Goal: Task Accomplishment & Management: Manage account settings

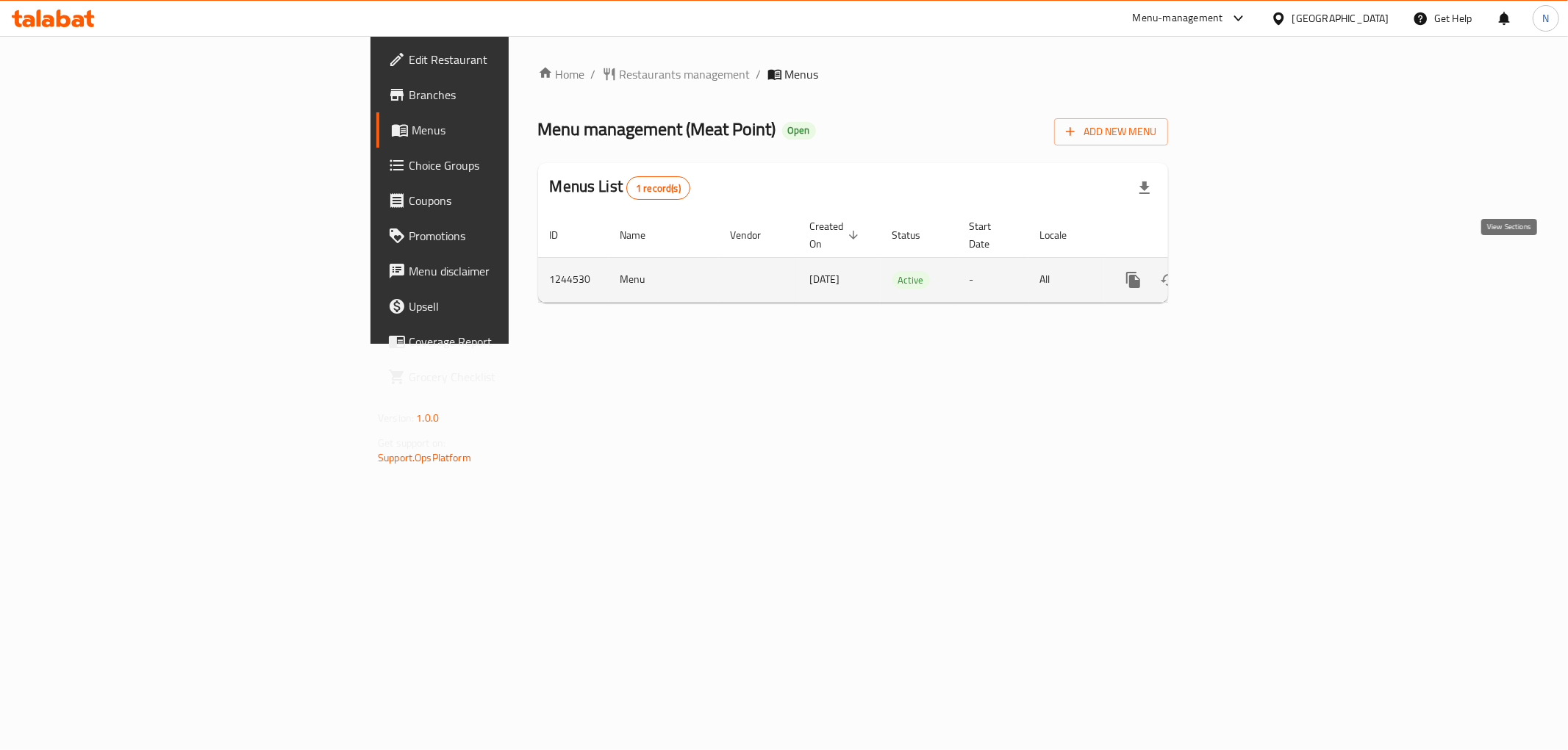
click at [1249, 272] on icon "enhanced table" at bounding box center [1240, 280] width 18 height 18
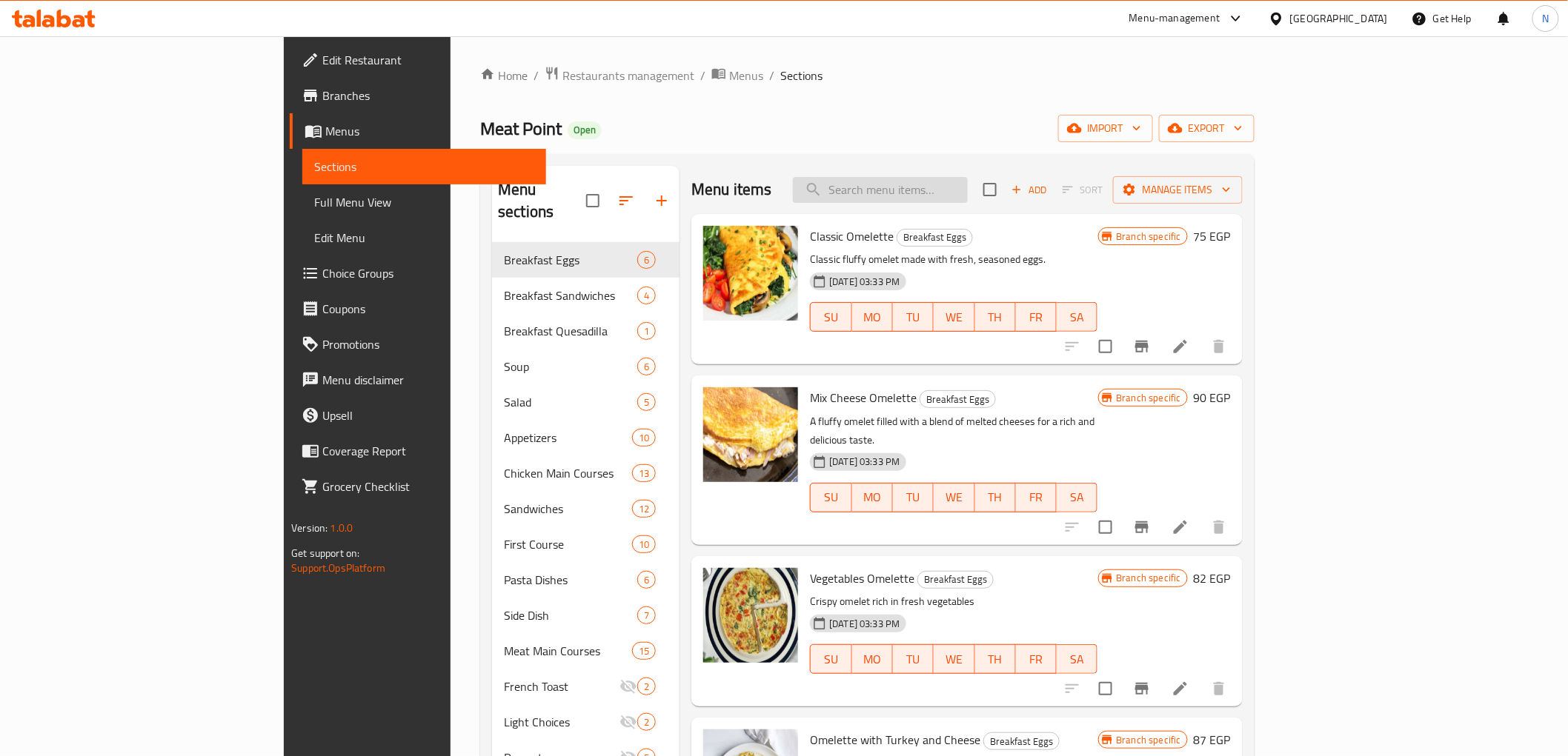
click at [944, 183] on input "search" at bounding box center [880, 190] width 175 height 26
paste input "Onion Rings With Honey Mayo Sauce"
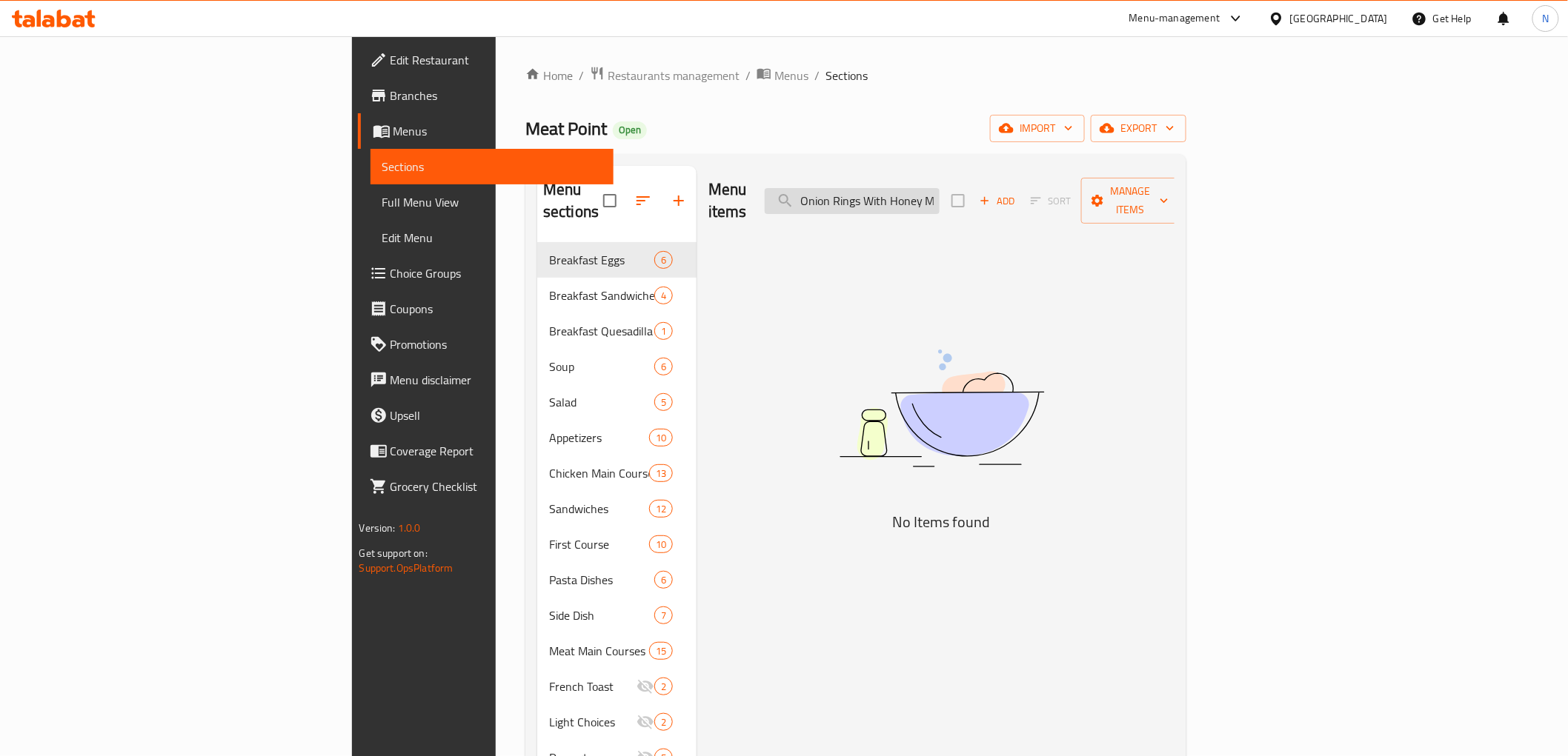
click at [940, 192] on input "Onion Rings With Honey Mayo Sauce" at bounding box center [852, 201] width 175 height 26
drag, startPoint x: 1015, startPoint y: 192, endPoint x: 1136, endPoint y: 213, distance: 122.8
click at [1136, 213] on div "Menu items Onion Rings With Honey Mayo Sauce Add Sort Manage items" at bounding box center [941, 201] width 466 height 70
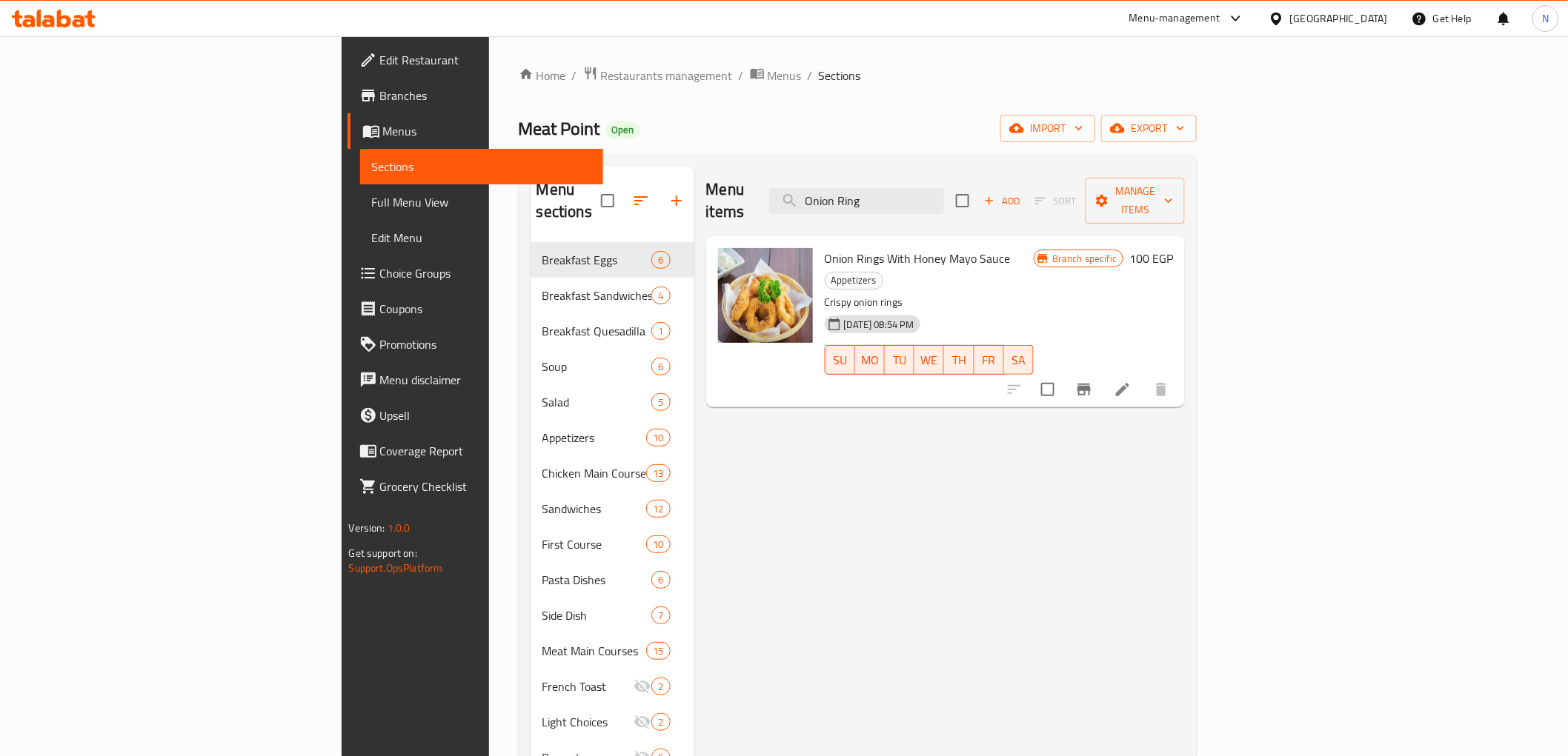
click at [829, 248] on div "Onion Rings With Honey Mayo Sauce Appetizers Crispy onion rings [DATE] 08:54 PM…" at bounding box center [930, 321] width 222 height 159
drag, startPoint x: 829, startPoint y: 248, endPoint x: 880, endPoint y: 256, distance: 51.6
click at [856, 274] on div "Onion Rings With Honey Mayo Sauce Appetizers Crispy onion rings [DATE] 08:54 PM…" at bounding box center [930, 321] width 222 height 159
click at [886, 248] on span "Onion Rings With Honey Mayo Sauce" at bounding box center [918, 258] width 186 height 22
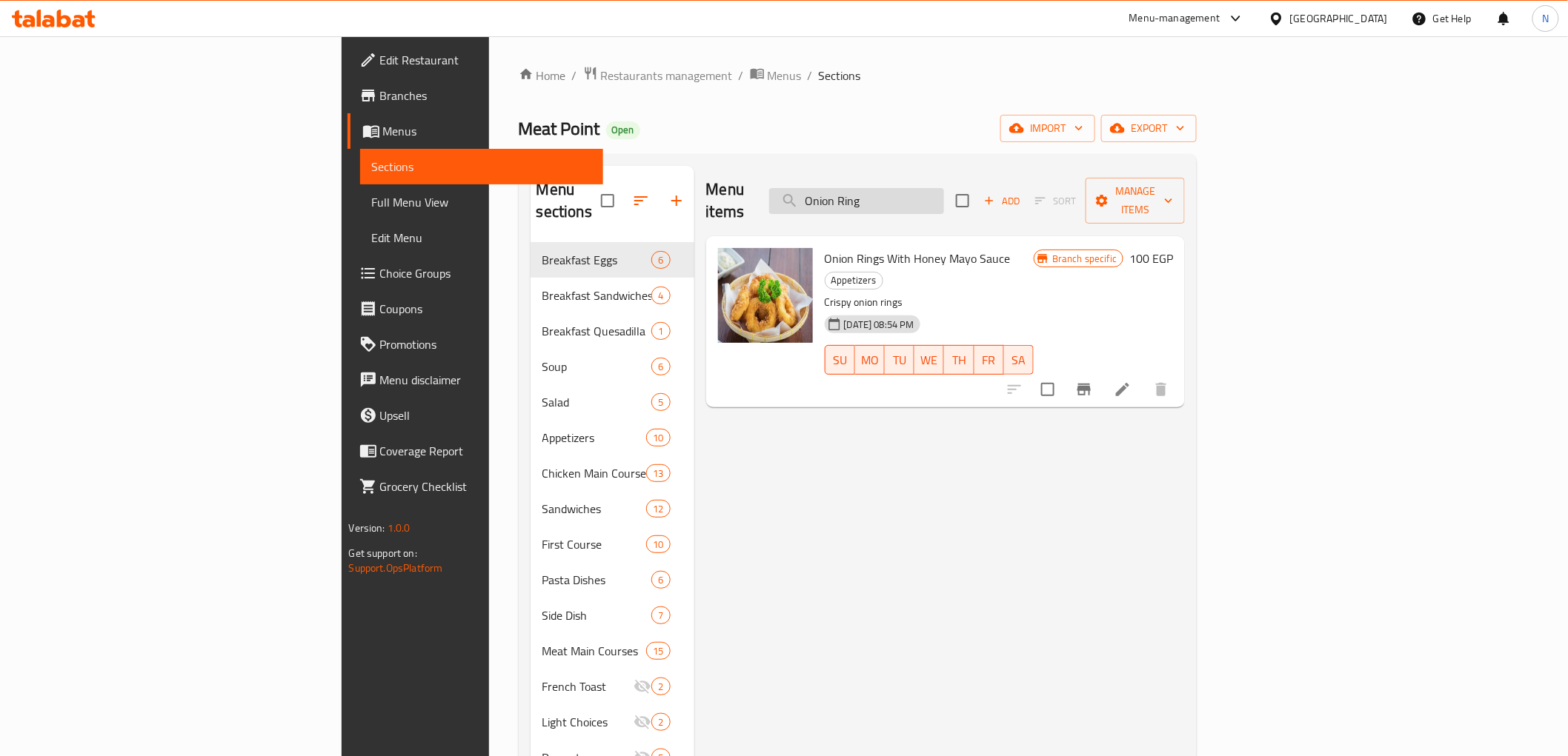
click at [921, 188] on input "Onion Ring" at bounding box center [857, 201] width 175 height 26
paste input "PENNE ALL'ARRABBIATA"
click at [921, 188] on input "PENNE ALL'ARRABBIATA" at bounding box center [857, 201] width 175 height 26
paste input "PENNE ALL'ARRABBIATA"
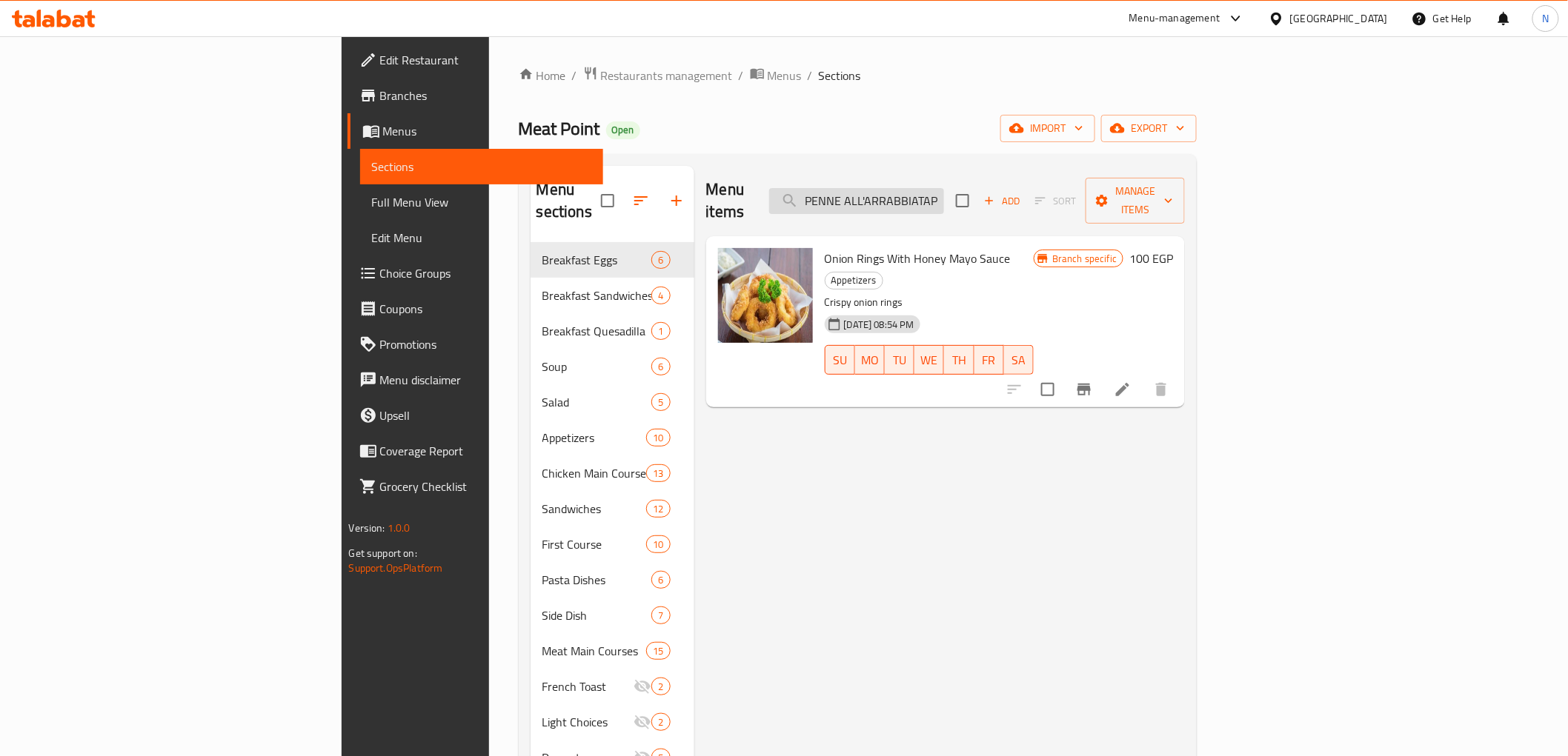
scroll to position [0, 114]
click at [921, 188] on input "PENNE ALL'ARRABBIATAPENNE ALL'ARRABBIATA" at bounding box center [857, 201] width 175 height 26
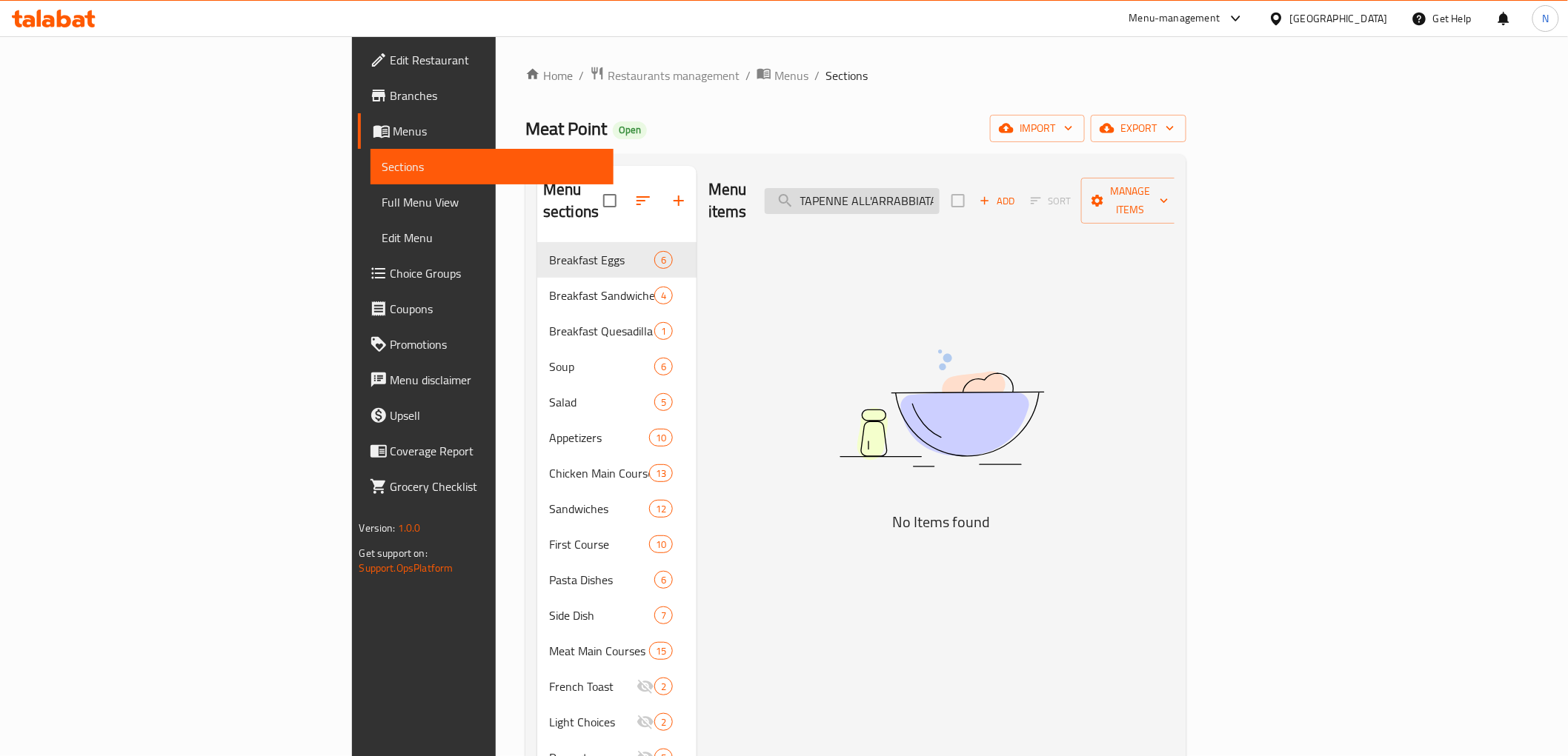
click at [921, 188] on input "PENNE ALL'ARRABBIATAPENNE ALL'ARRABBIATA" at bounding box center [852, 201] width 175 height 26
paste input "search"
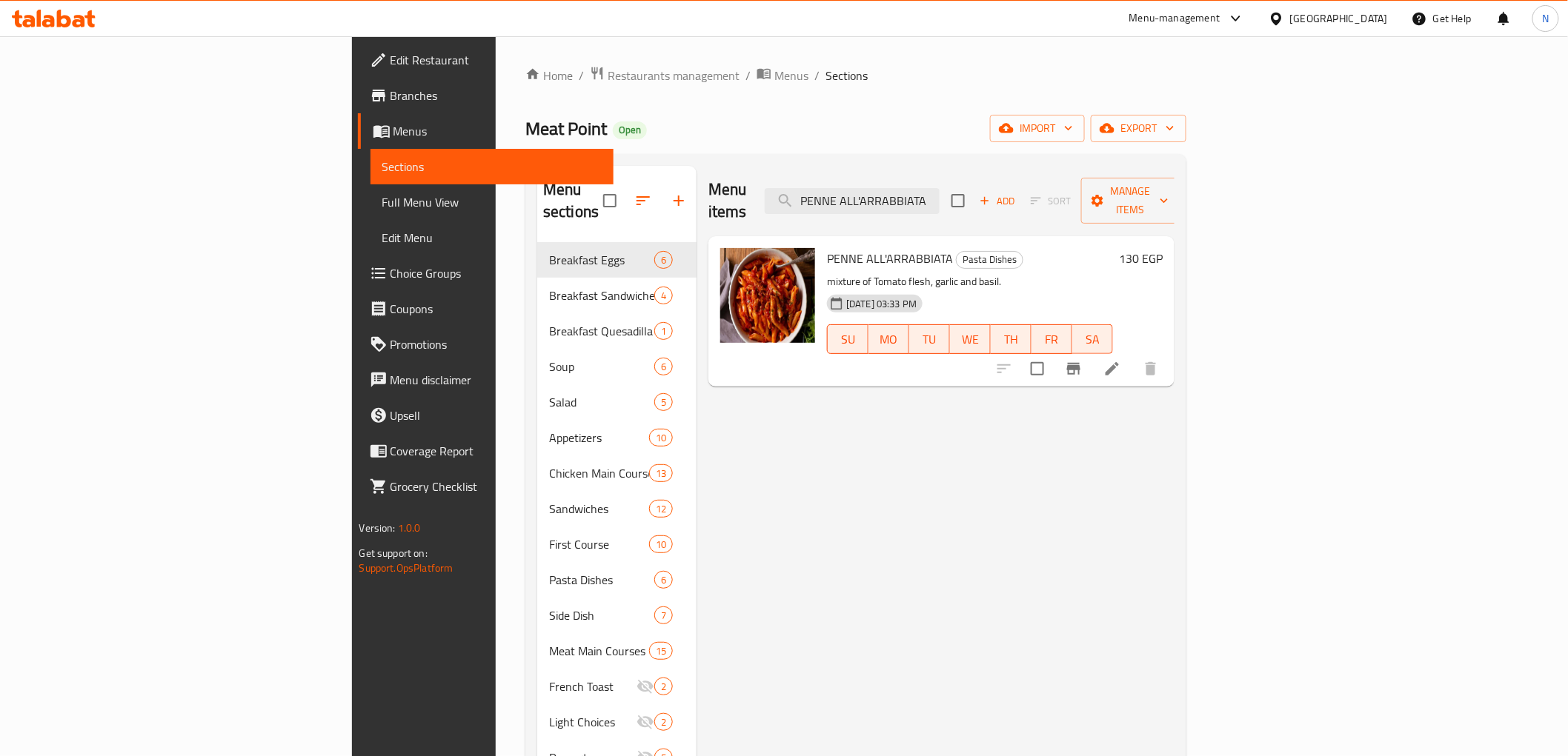
click at [830, 248] on span "PENNE ALL'ARRABBIATA" at bounding box center [890, 258] width 126 height 22
drag, startPoint x: 830, startPoint y: 240, endPoint x: 894, endPoint y: 277, distance: 73.9
click at [835, 271] on div "PENNE ALL'ARRABBIATA Pasta Dishes mixture of Tomato flesh, garlic and basil. [D…" at bounding box center [970, 311] width 298 height 138
drag, startPoint x: 894, startPoint y: 277, endPoint x: 627, endPoint y: 186, distance: 282.1
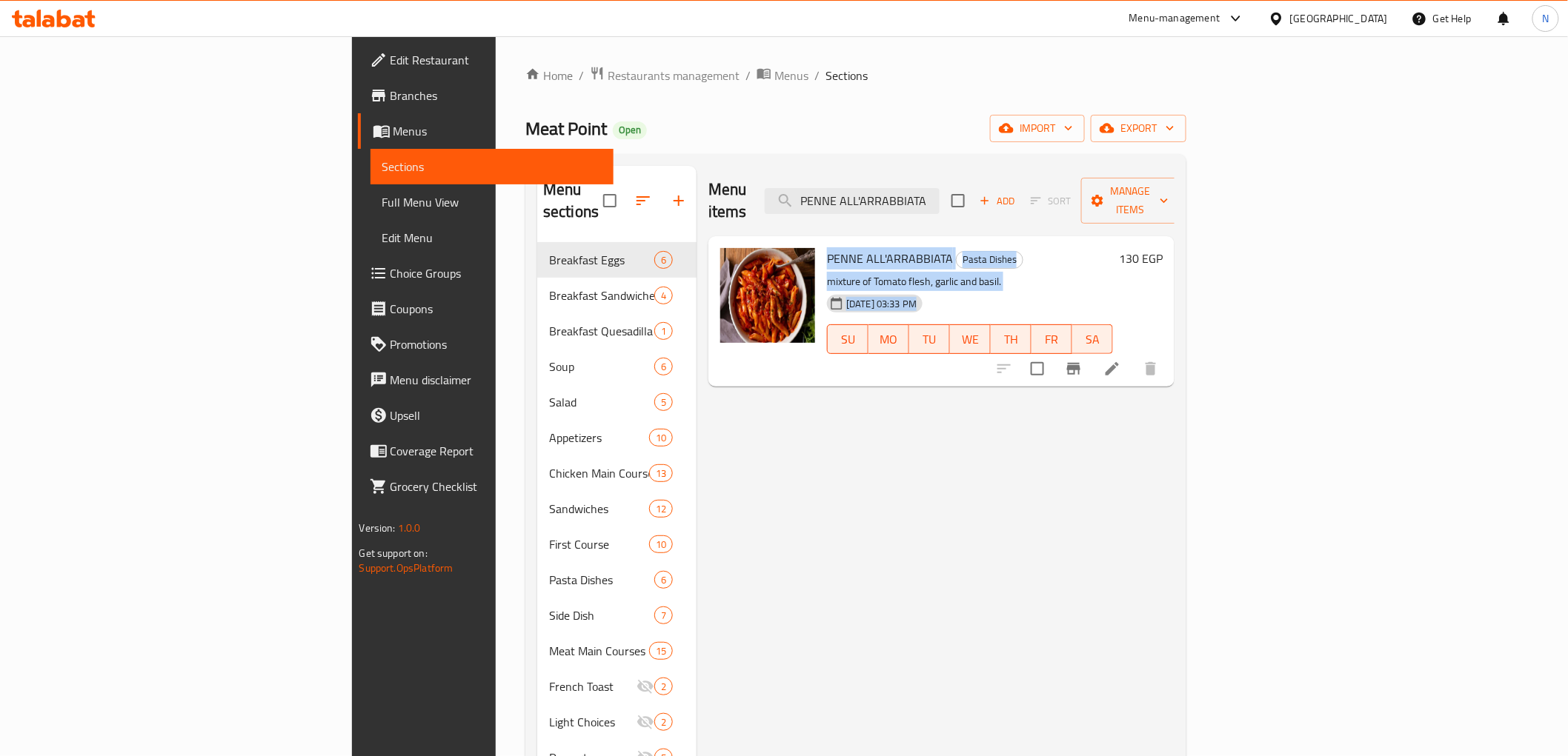
click at [894, 289] on div "[DATE] 03:33 PM" at bounding box center [858, 304] width 75 height 29
click at [827, 248] on span "PENNE ALL'ARRABBIATA" at bounding box center [890, 258] width 126 height 22
click at [821, 249] on div "PENNE ALL'ARRABBIATA Pasta Dishes mixture of Tomato flesh, garlic and basil. [D…" at bounding box center [970, 311] width 298 height 138
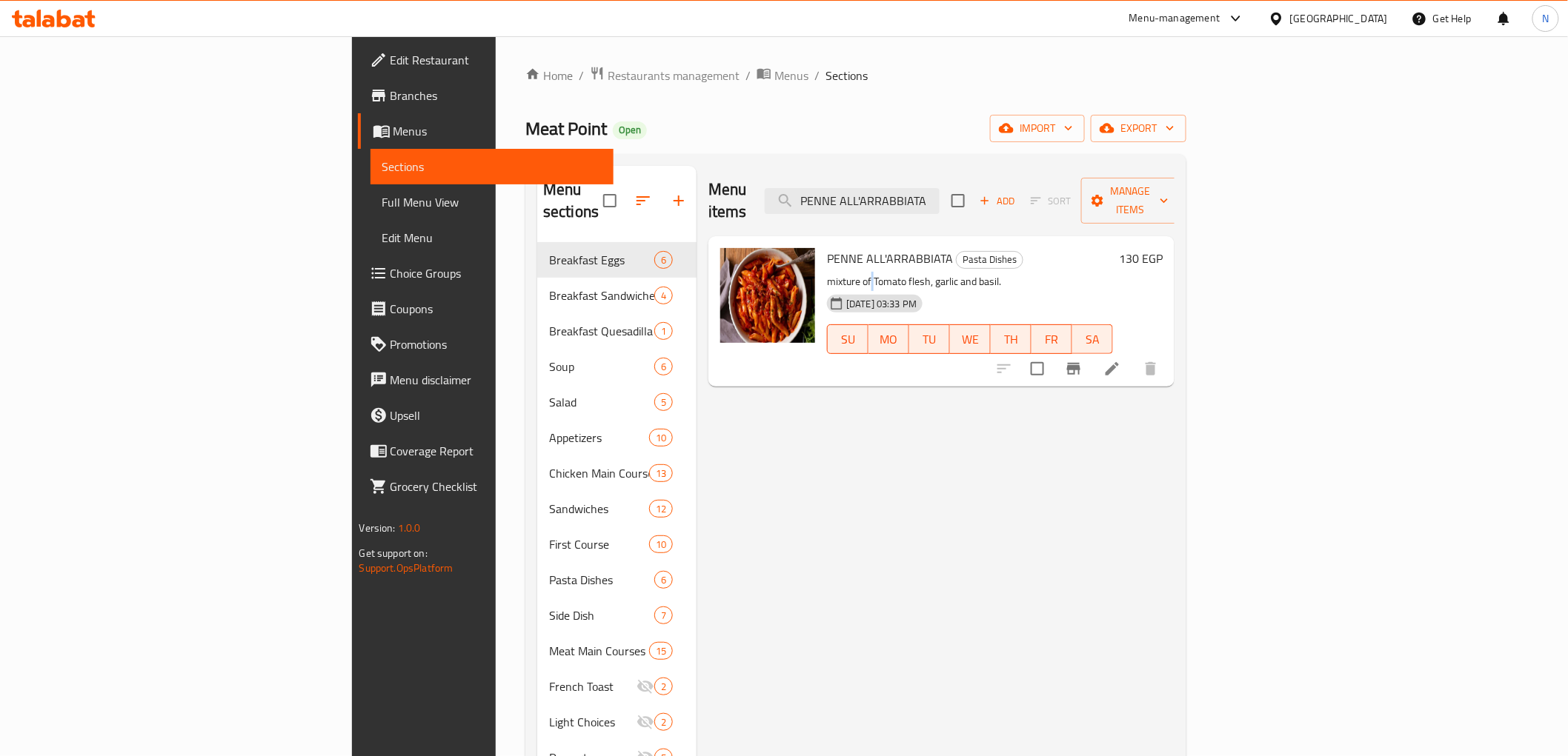
click at [821, 249] on div "PENNE ALL'ARRABBIATA Pasta Dishes mixture of Tomato flesh, garlic and basil. [D…" at bounding box center [970, 311] width 298 height 138
drag, startPoint x: 813, startPoint y: 270, endPoint x: 786, endPoint y: 160, distance: 113.3
click at [821, 289] on div "[DATE] 03:33 PM" at bounding box center [858, 304] width 75 height 29
click at [932, 188] on input "PENNE ALL'ARRABBIATA" at bounding box center [852, 201] width 175 height 26
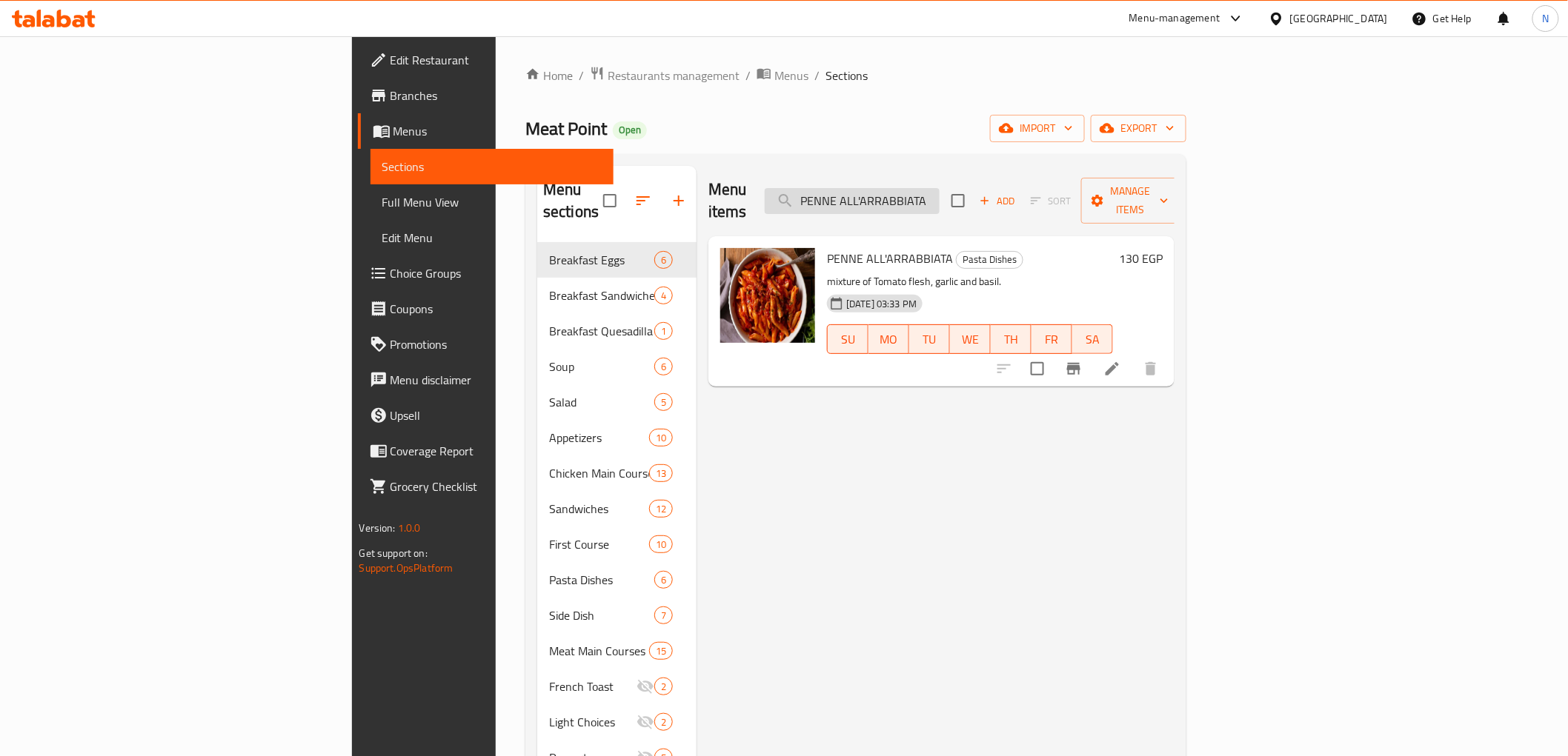
click at [932, 188] on input "PENNE ALL'ARRABBIATA" at bounding box center [852, 201] width 175 height 26
paste input "SWEET CORN WHITE RICE"
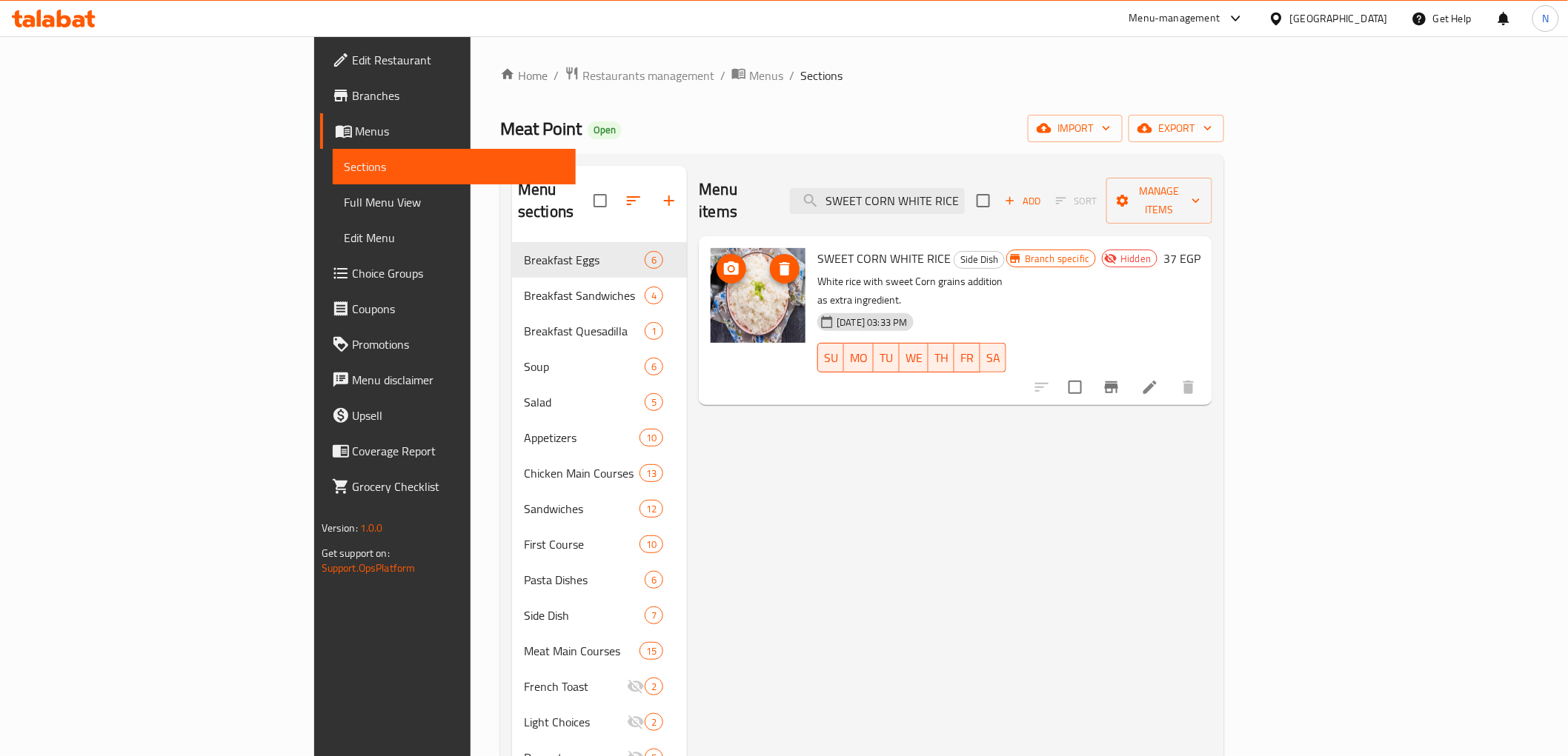
type input "SWEET CORN WHITE RICE"
click at [817, 248] on span "SWEET CORN WHITE RICE" at bounding box center [884, 258] width 134 height 22
drag, startPoint x: 755, startPoint y: 231, endPoint x: 796, endPoint y: 266, distance: 53.9
click at [812, 266] on div "SWEET CORN WHITE RICE Side Dish White rice with sweet Corn grains addition as e…" at bounding box center [912, 320] width 200 height 157
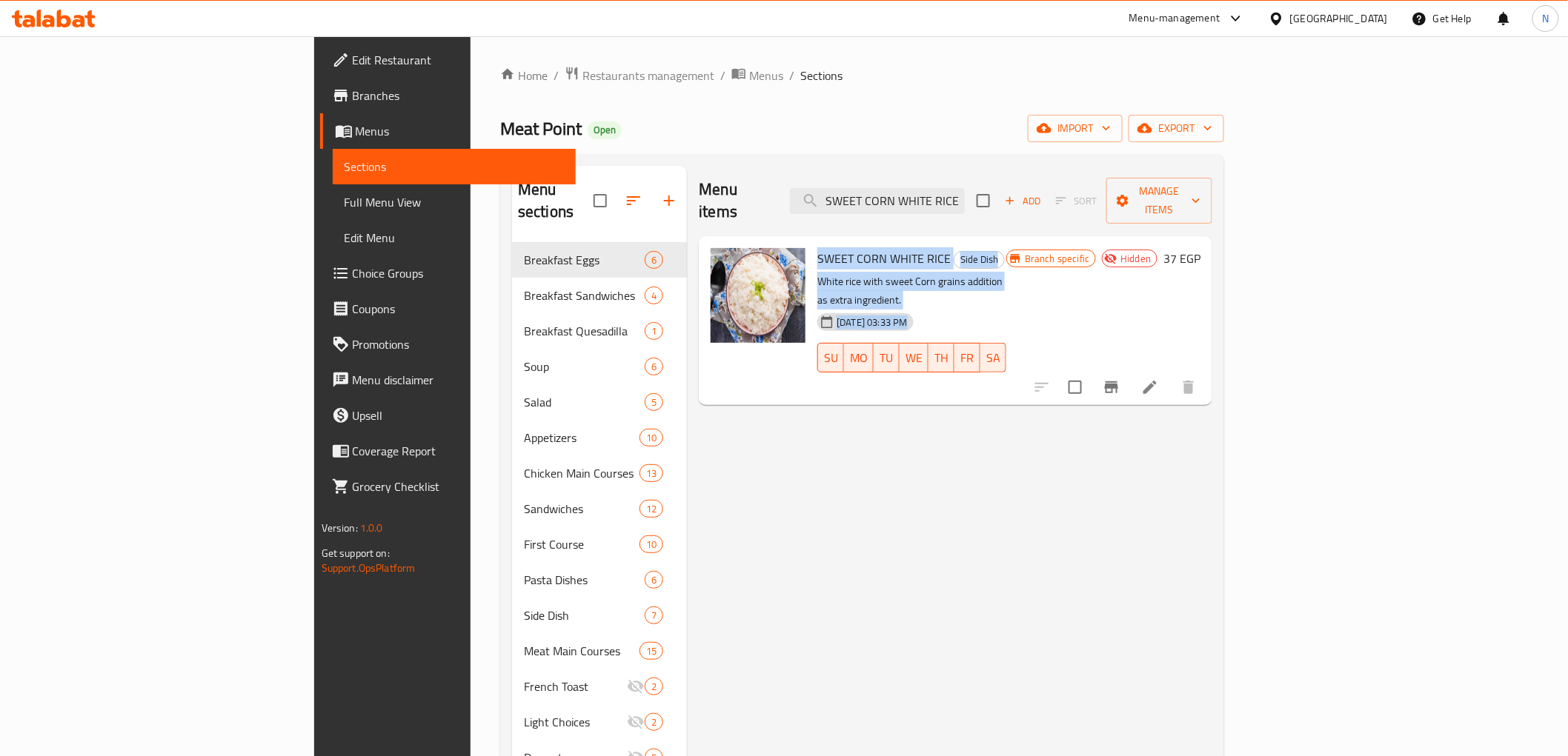
drag, startPoint x: 861, startPoint y: 266, endPoint x: 782, endPoint y: 23, distance: 255.5
click at [861, 307] on div "[DATE] 03:33 PM" at bounding box center [837, 322] width 51 height 29
click at [583, 85] on span "Restaurants management" at bounding box center [649, 76] width 132 height 18
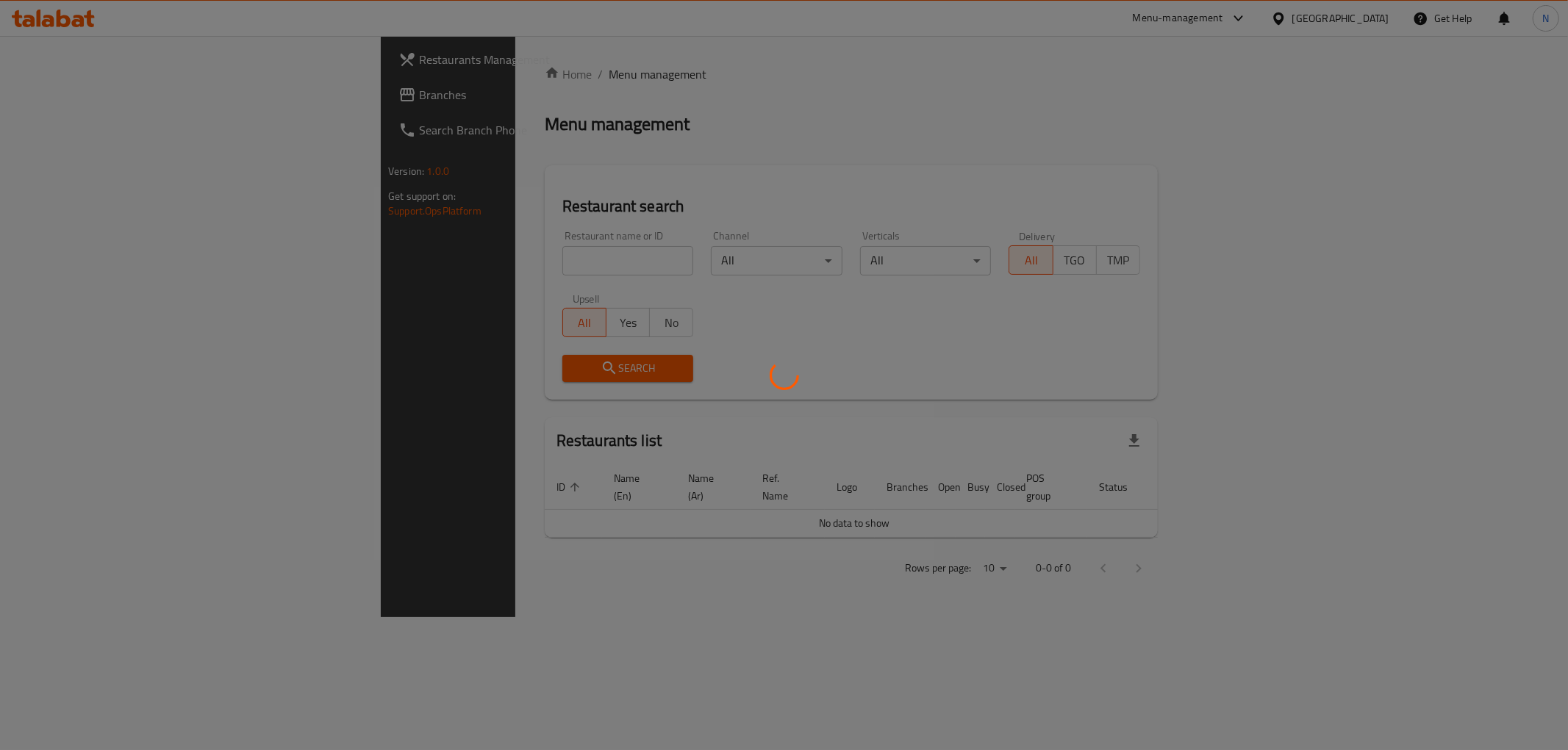
click at [355, 253] on div at bounding box center [784, 375] width 1568 height 750
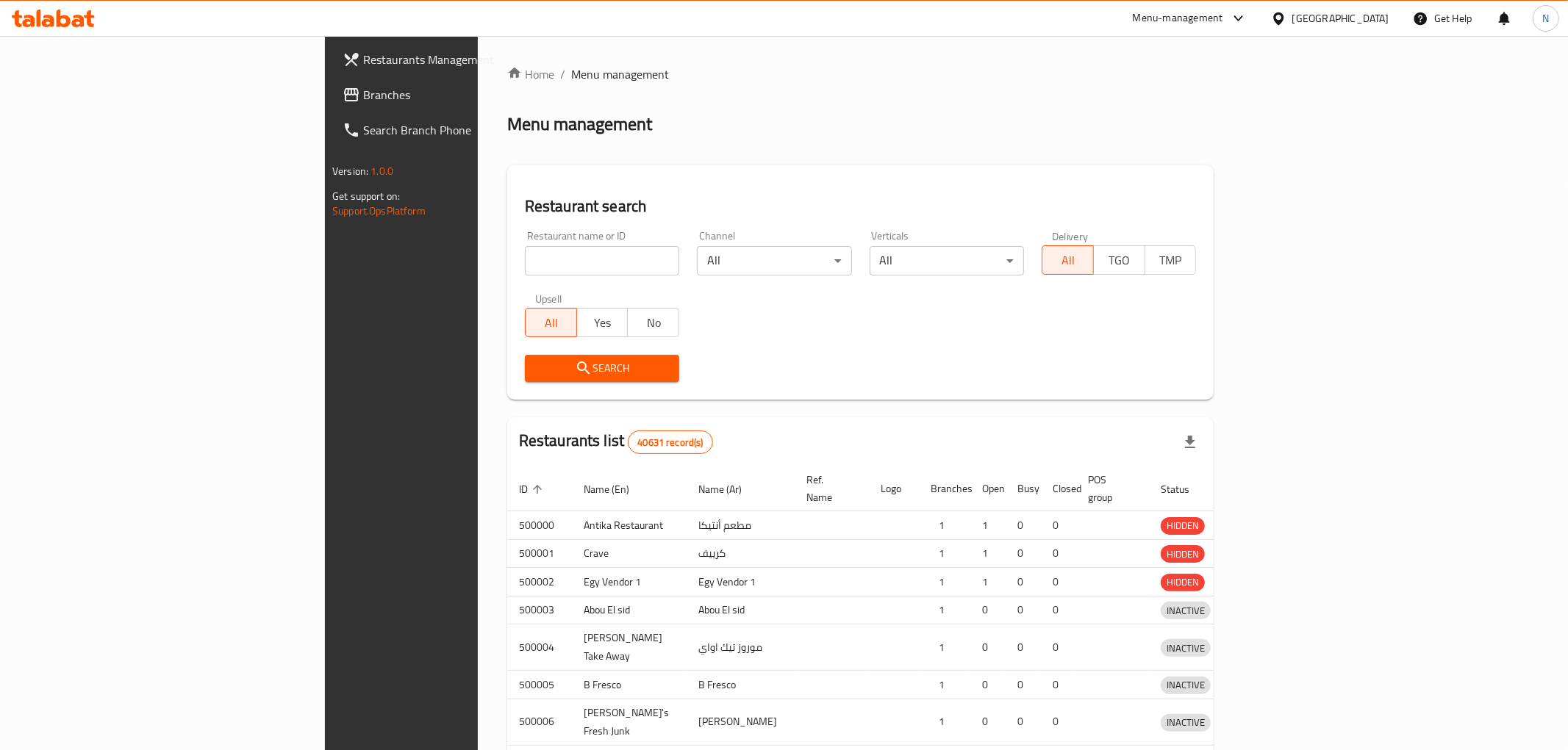
click at [355, 253] on div at bounding box center [784, 375] width 1568 height 750
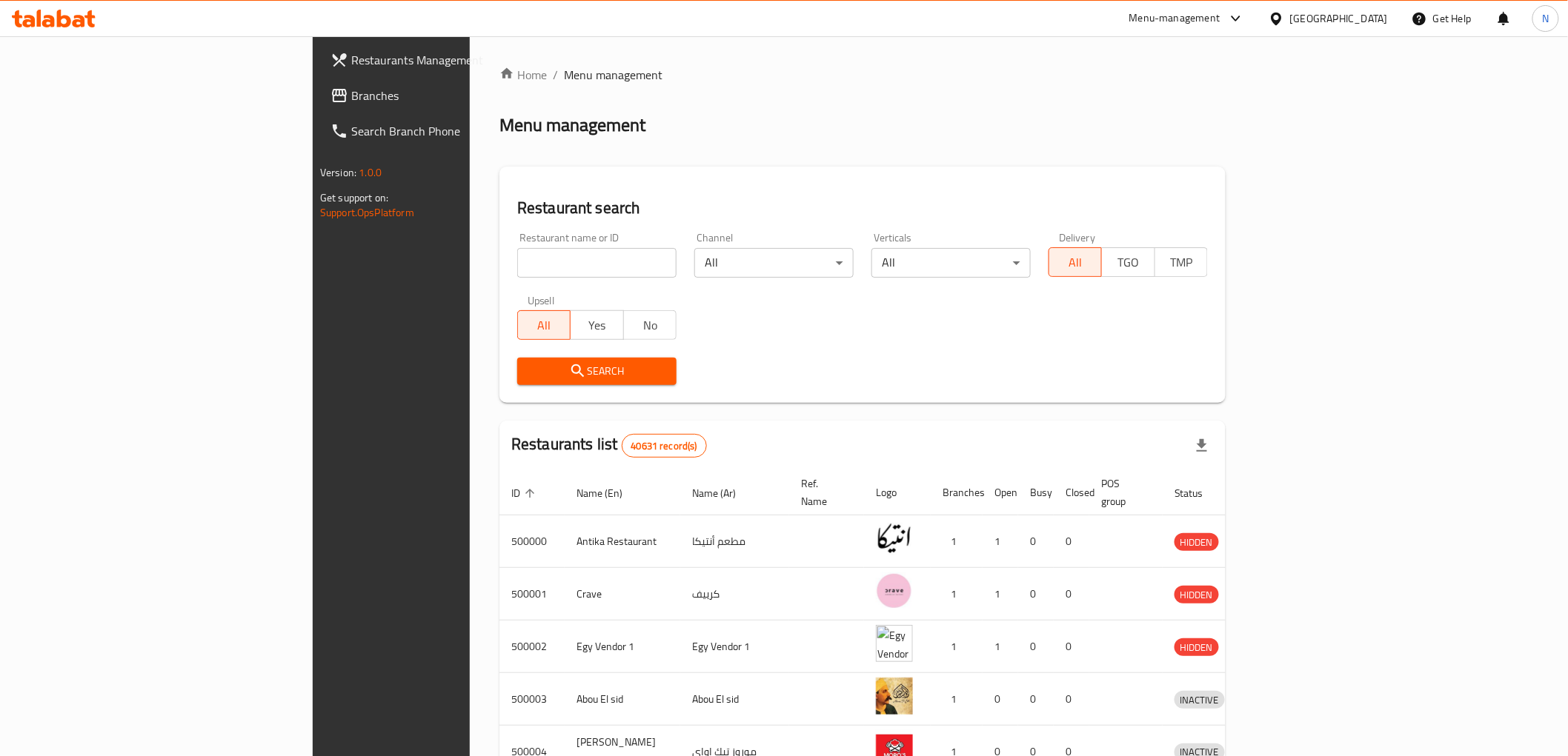
click at [518, 262] on input "search" at bounding box center [597, 263] width 159 height 29
paste input "510587"
type input "510587"
click button "Search" at bounding box center [597, 371] width 159 height 28
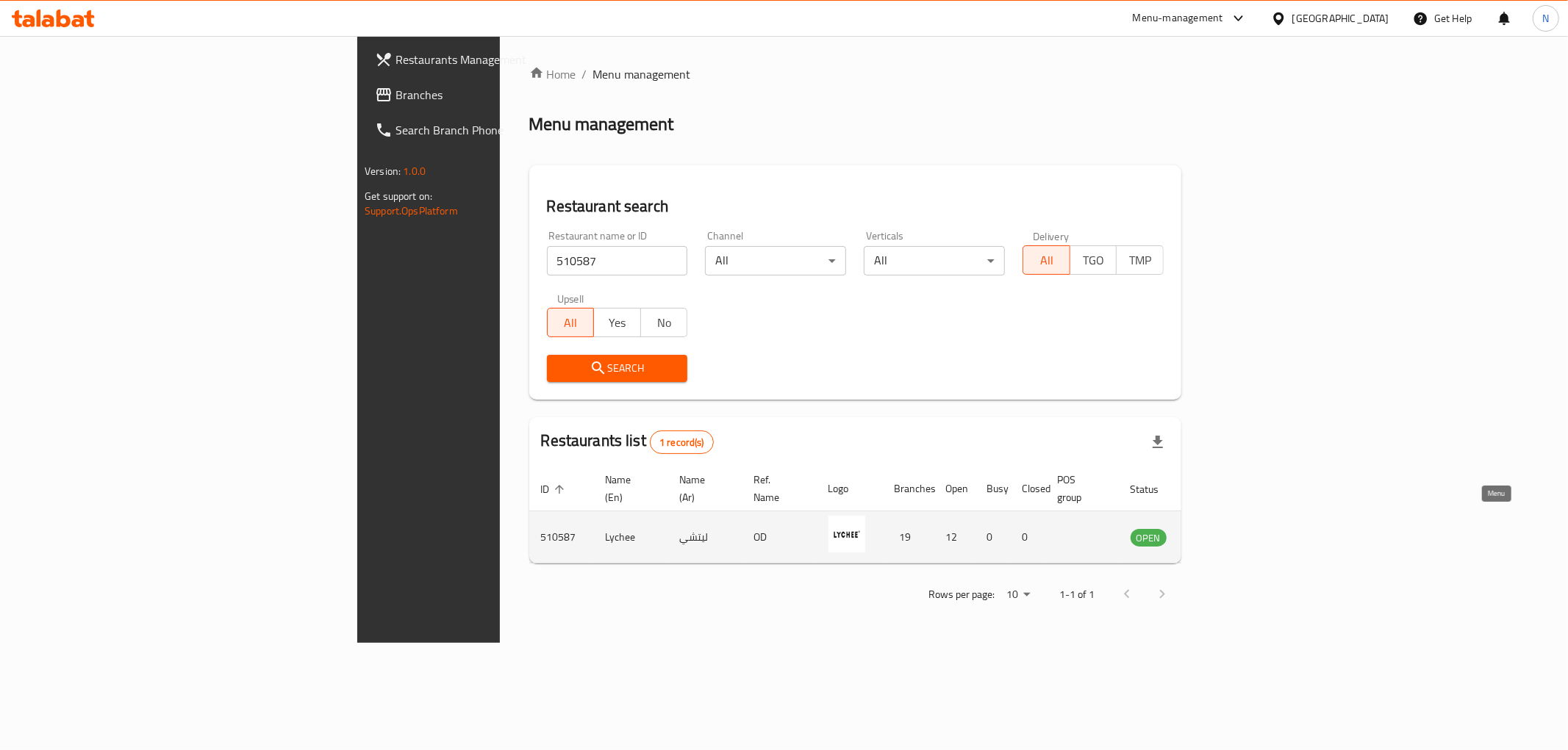
click at [1223, 535] on icon "enhanced table" at bounding box center [1220, 537] width 5 height 6
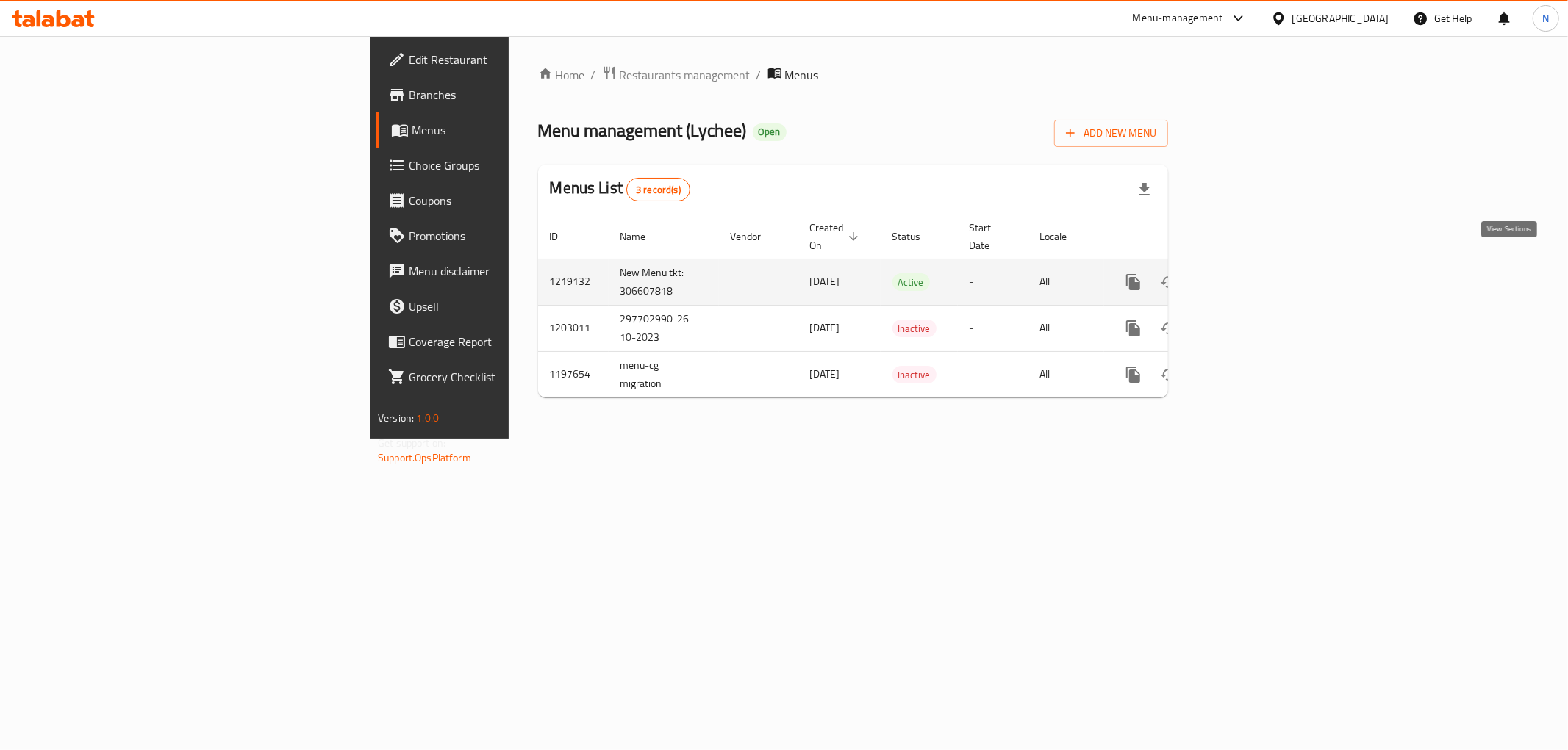
click at [1257, 264] on link "enhanced table" at bounding box center [1240, 282] width 36 height 36
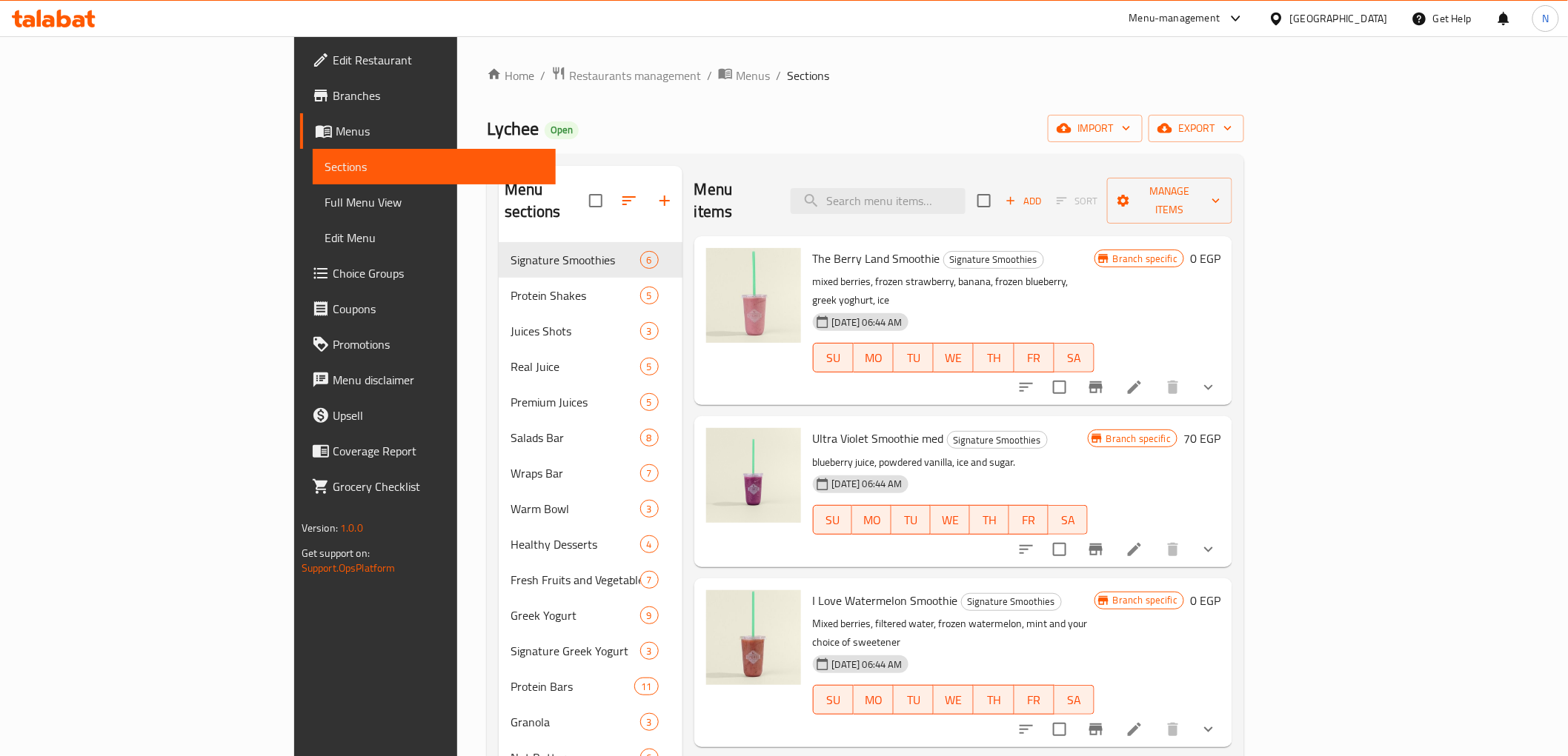
click at [333, 265] on span "Choice Groups" at bounding box center [438, 274] width 211 height 18
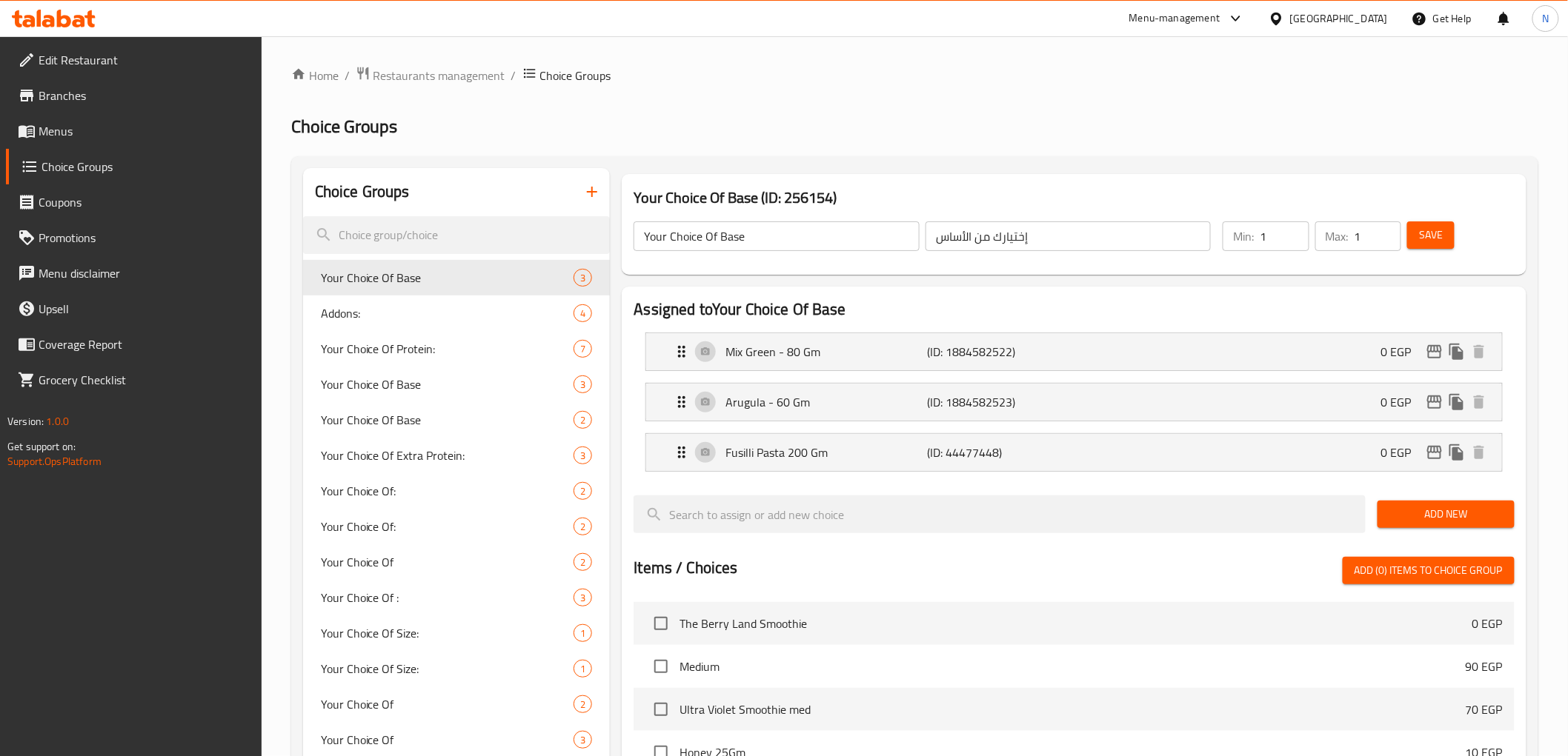
click at [1373, 15] on div "[GEOGRAPHIC_DATA]" at bounding box center [1339, 19] width 98 height 16
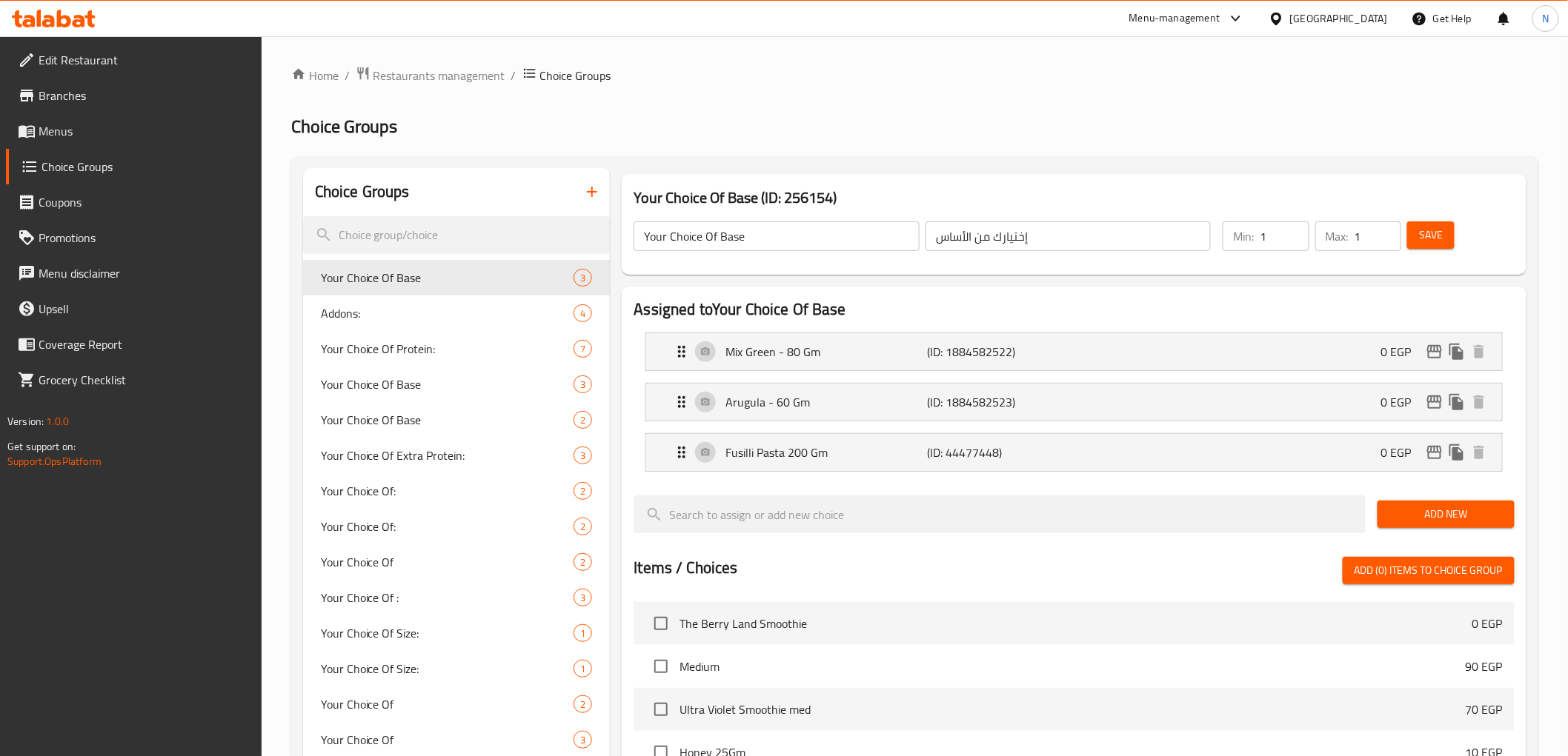
click at [384, 75] on span "Restaurants management" at bounding box center [439, 76] width 132 height 18
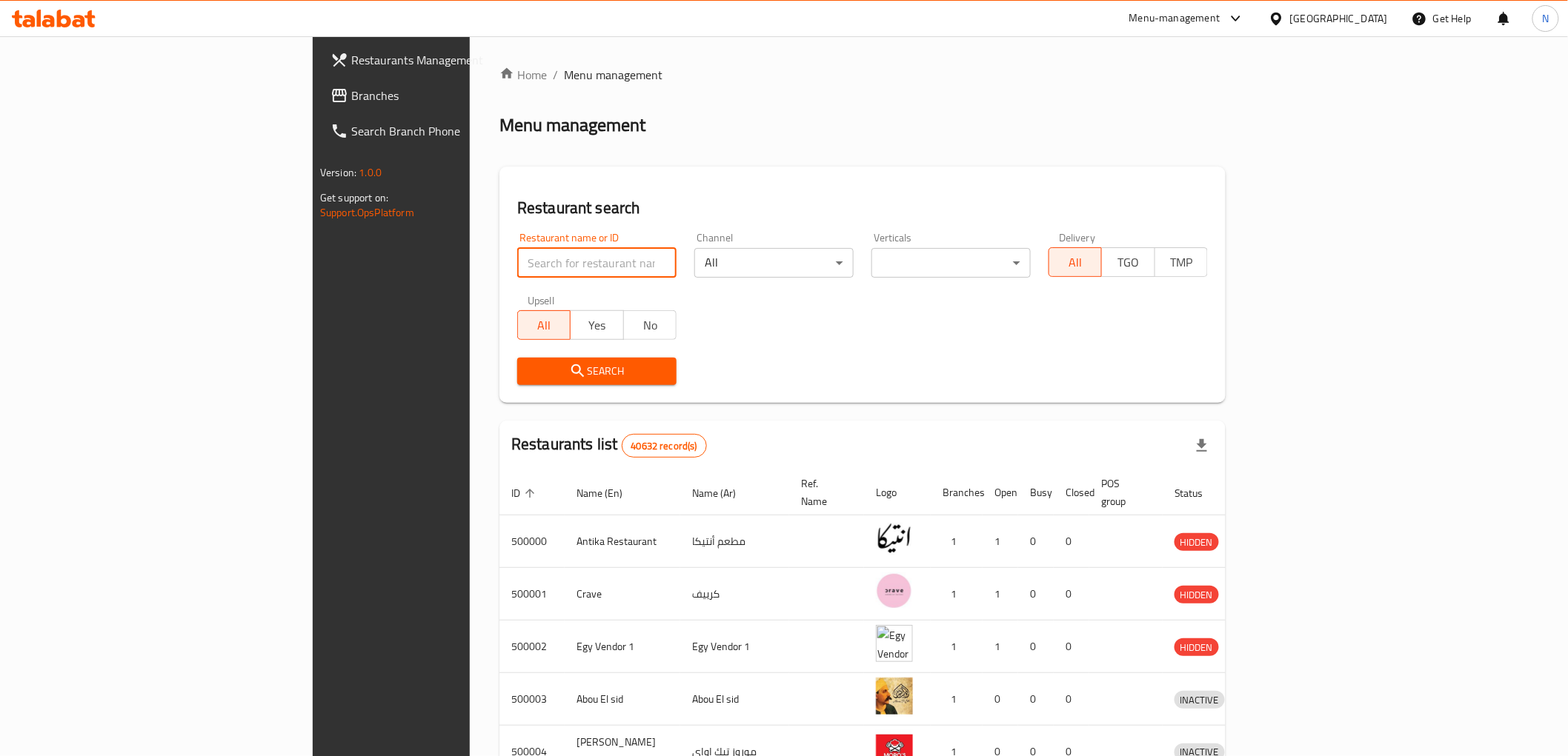
click at [518, 270] on input "search" at bounding box center [597, 263] width 159 height 29
paste input "Tortina"
type input "Tortina"
click button "Search" at bounding box center [597, 371] width 159 height 28
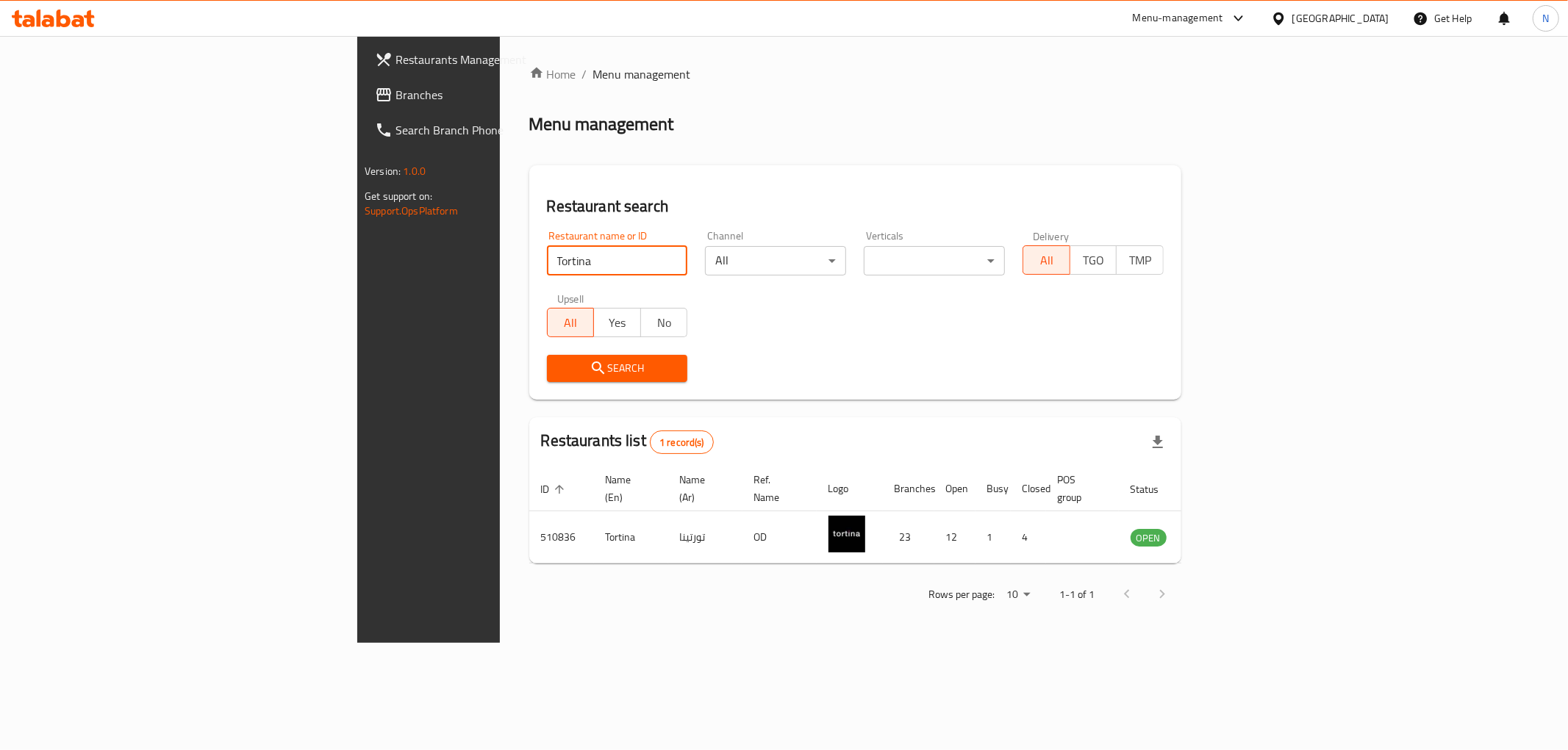
click at [530, 549] on div "Home / Menu management Menu management Restaurant search Restaurant name or ID …" at bounding box center [856, 339] width 653 height 548
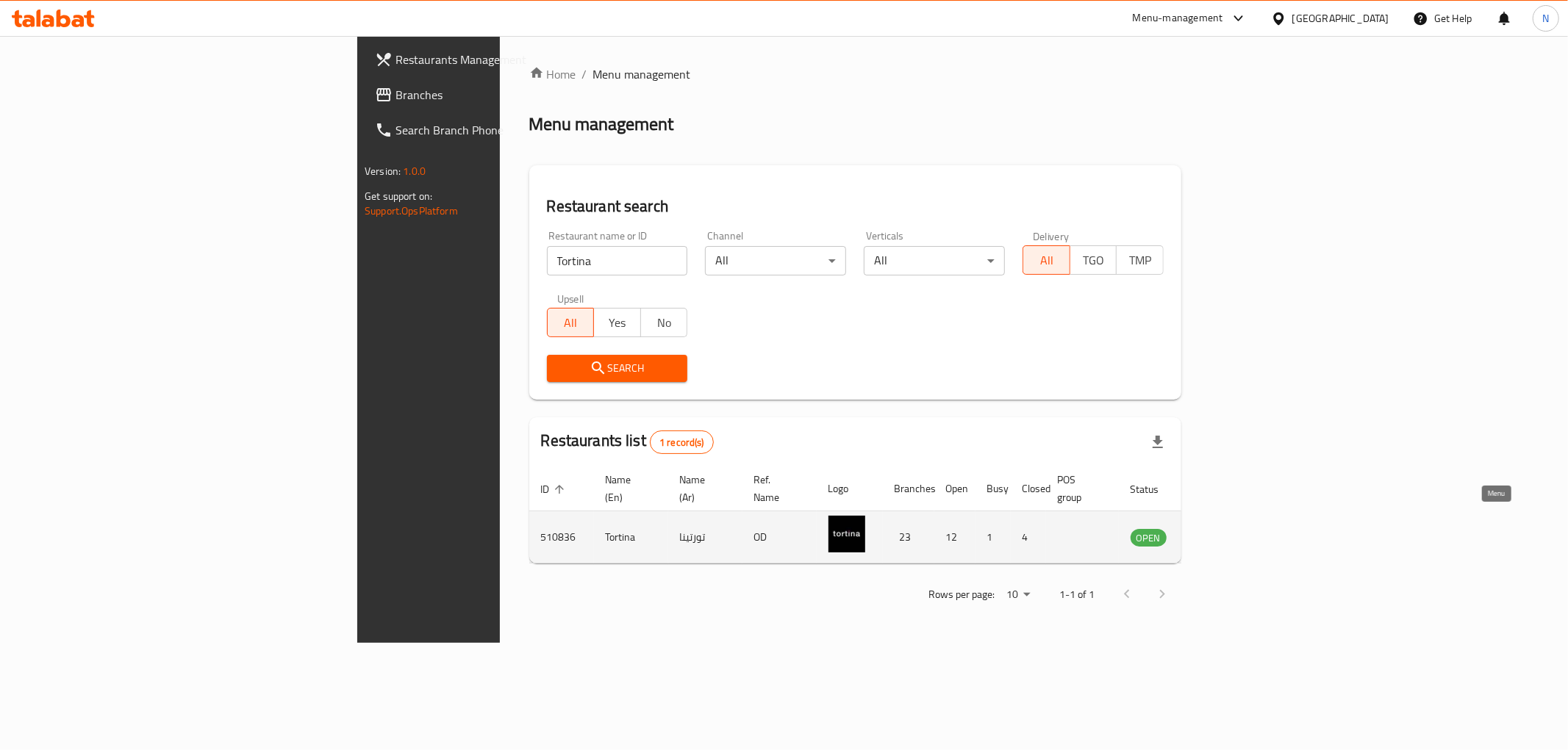
click at [1226, 529] on icon "enhanced table" at bounding box center [1217, 537] width 18 height 18
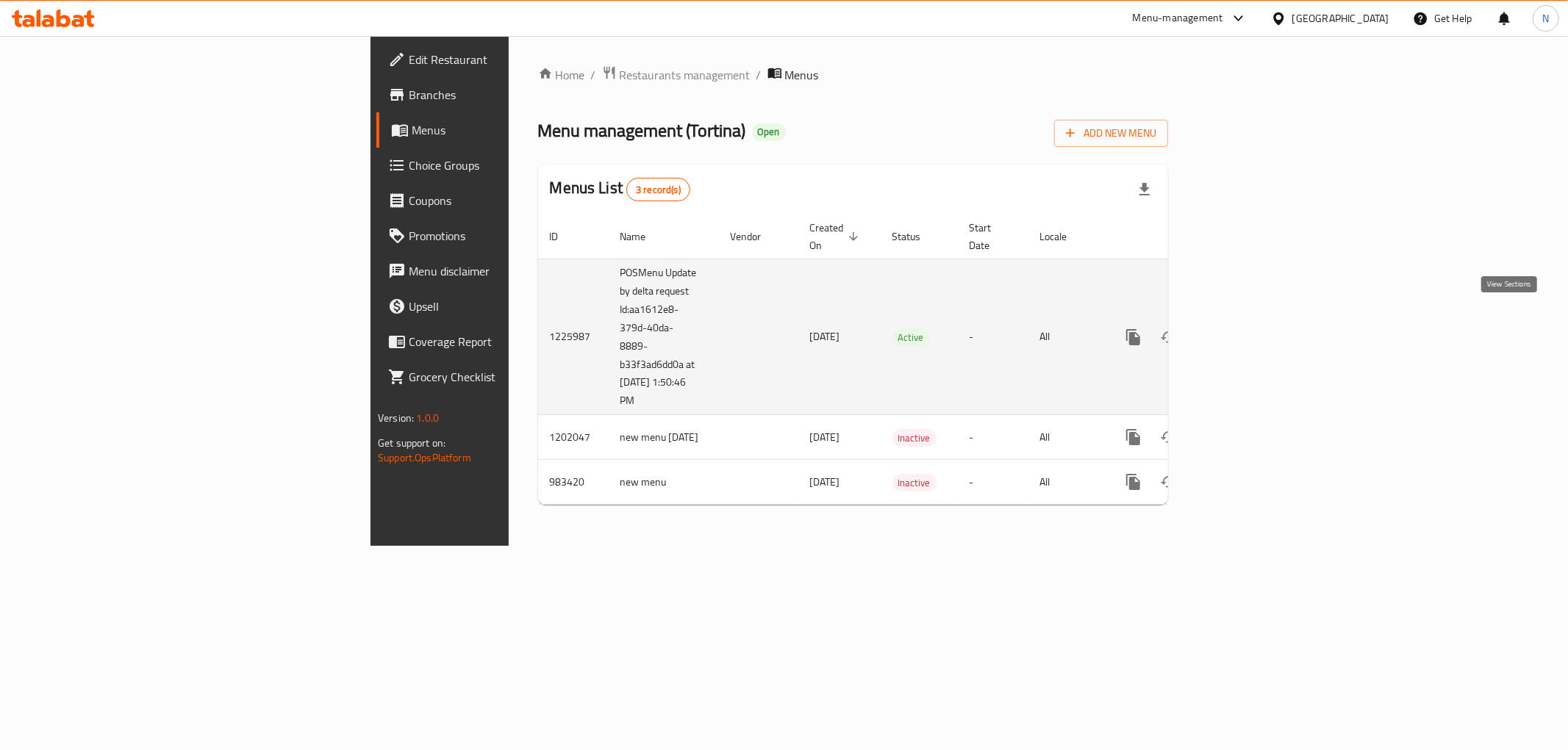
click at [1249, 328] on icon "enhanced table" at bounding box center [1240, 337] width 18 height 18
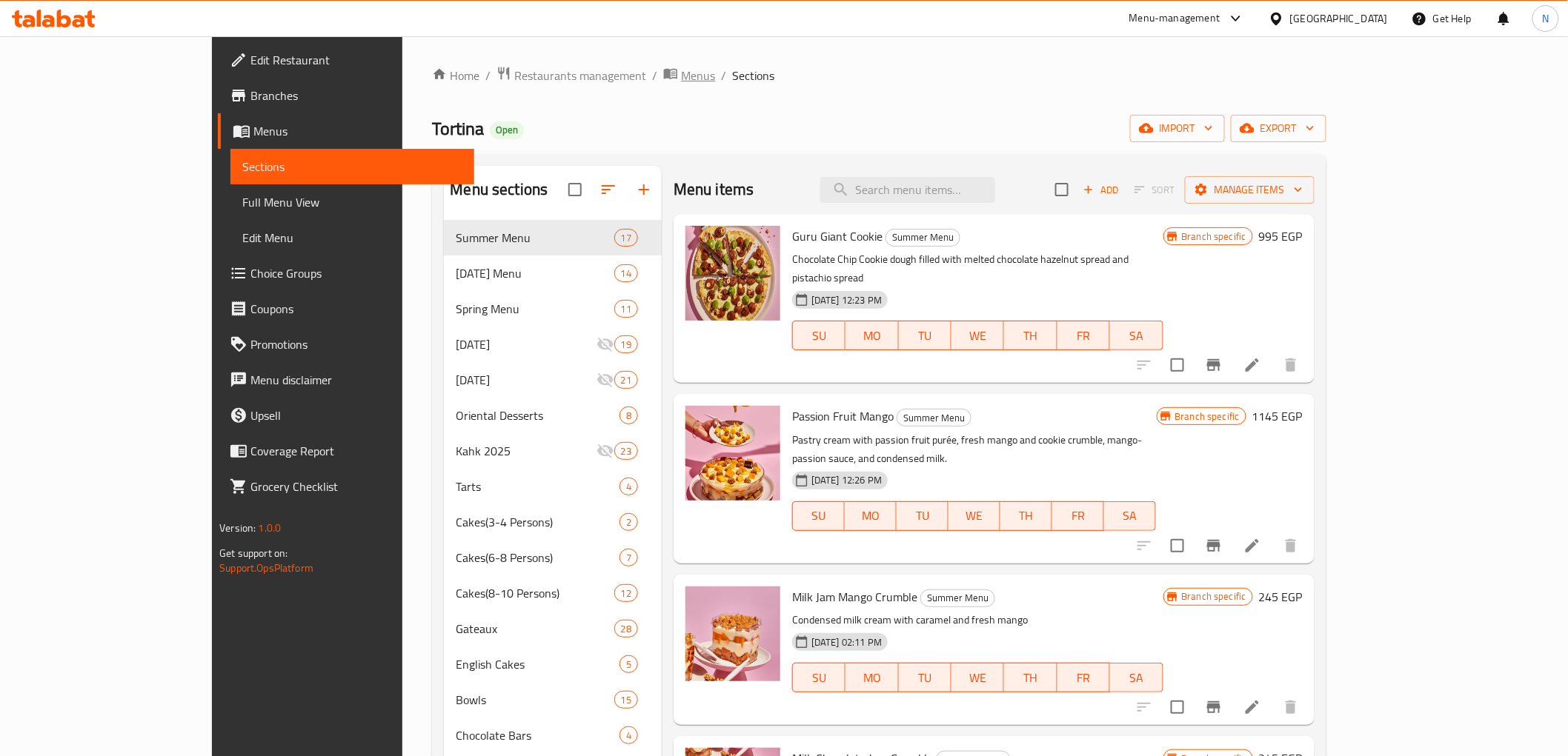
click at [681, 70] on span "Menus" at bounding box center [698, 76] width 34 height 18
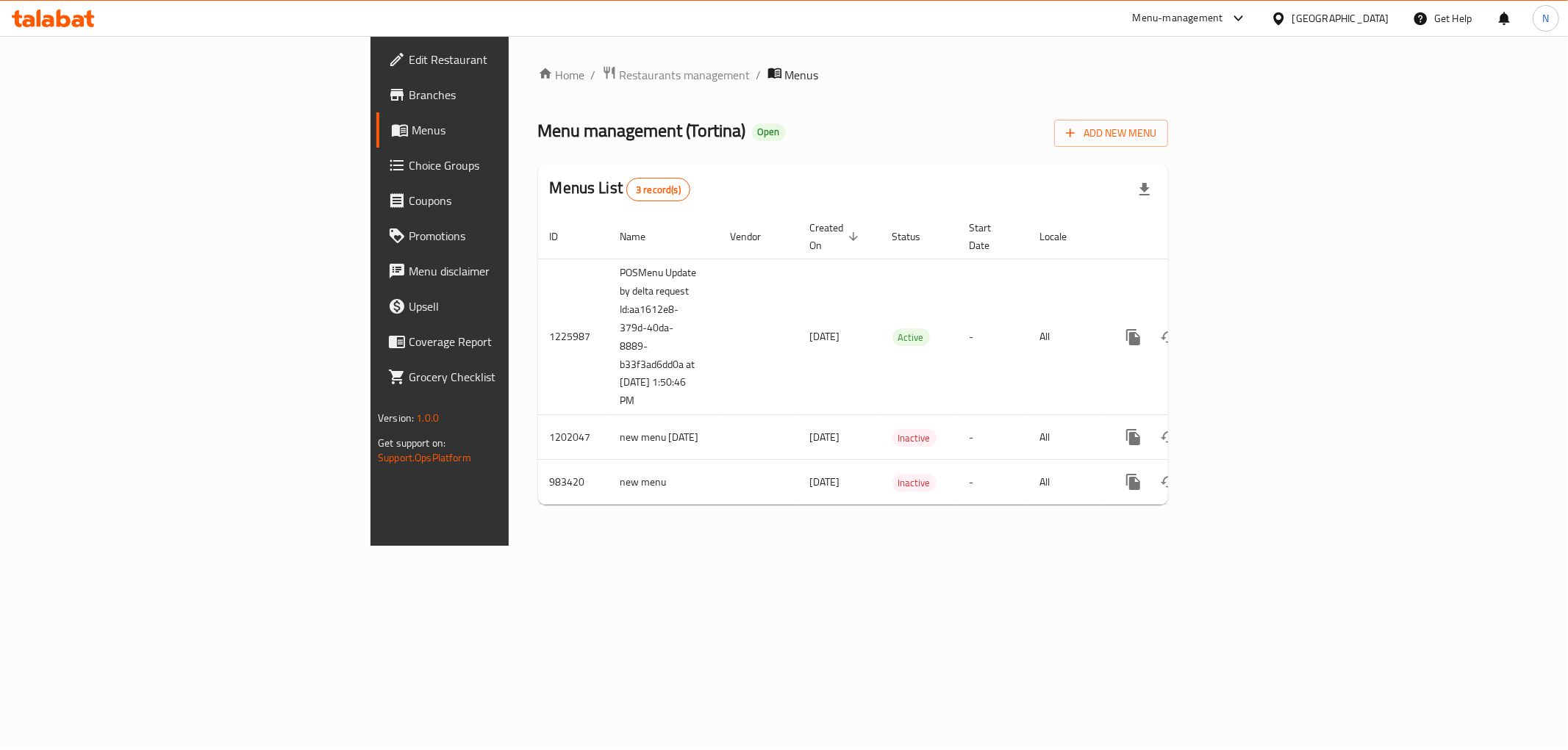
click at [409, 92] on span "Branches" at bounding box center [515, 95] width 212 height 18
